Goal: Find specific page/section: Find specific page/section

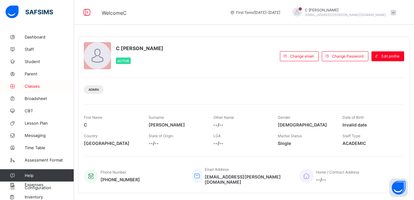
click at [39, 88] on span "Classes" at bounding box center [49, 86] width 49 height 5
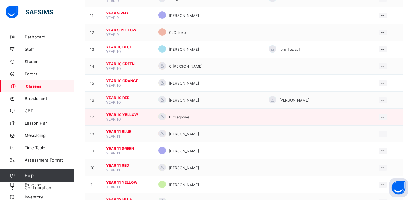
scroll to position [234, 0]
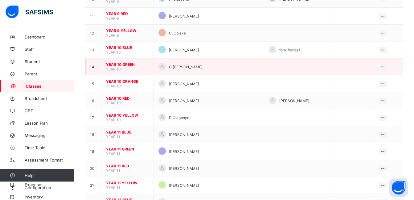
click at [125, 64] on span "YEAR 10 GREEN" at bounding box center [127, 64] width 43 height 5
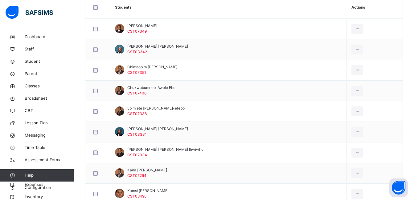
scroll to position [185, 0]
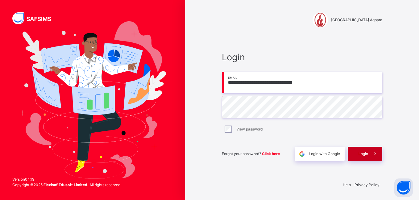
click at [359, 153] on span "Login" at bounding box center [363, 154] width 10 height 6
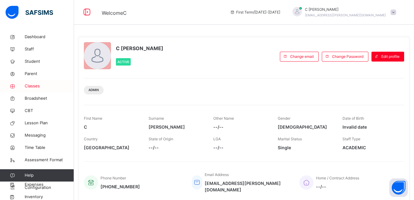
click at [32, 84] on span "Classes" at bounding box center [49, 86] width 49 height 6
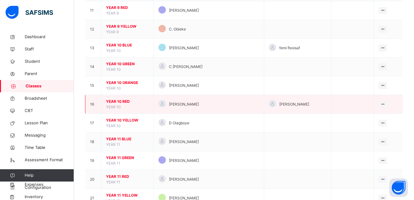
scroll to position [261, 0]
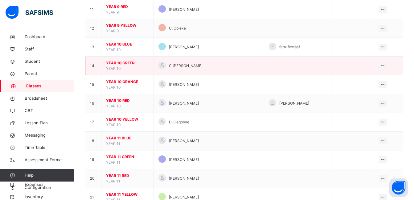
click at [127, 64] on span "YEAR 10 GREEN" at bounding box center [127, 63] width 43 height 6
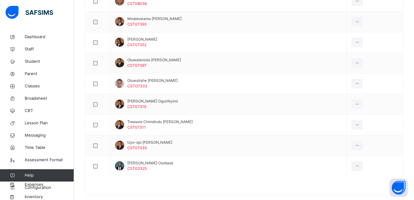
scroll to position [418, 0]
